Goal: Register for event/course

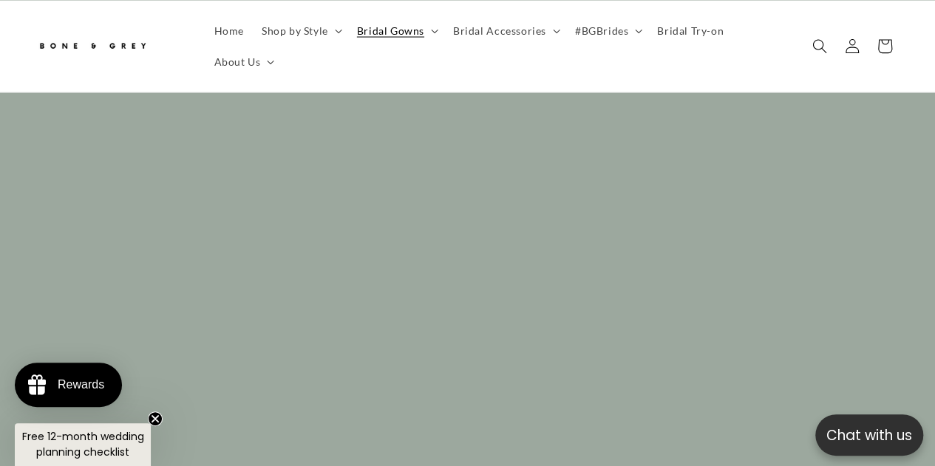
scroll to position [0, 614]
click at [154, 406] on icon "Close teaser" at bounding box center [155, 419] width 6 height 6
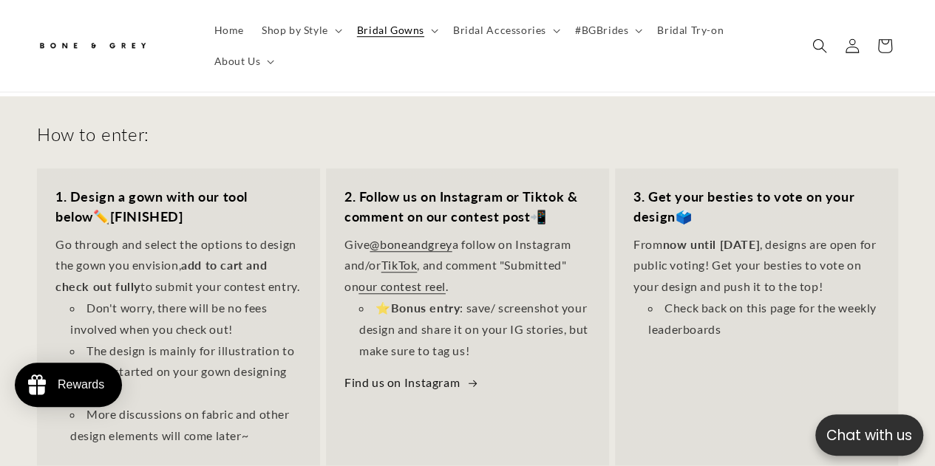
scroll to position [517, 0]
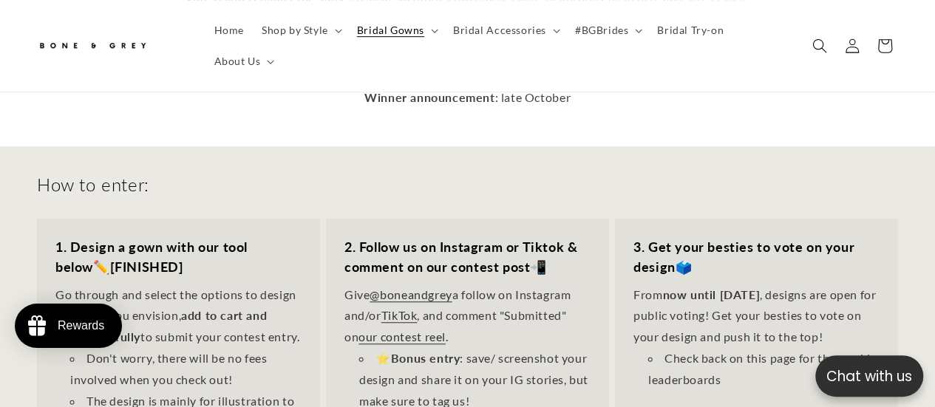
scroll to position [0, 307]
